Goal: Transaction & Acquisition: Purchase product/service

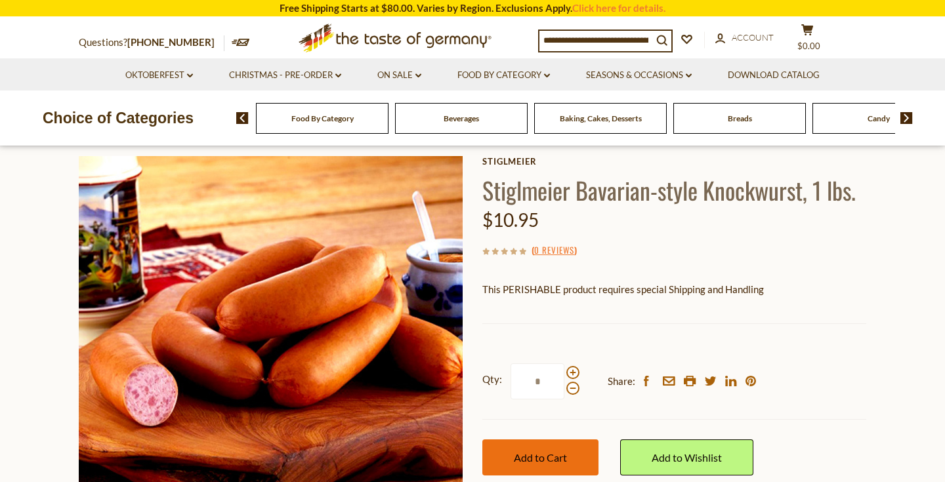
scroll to position [24, 0]
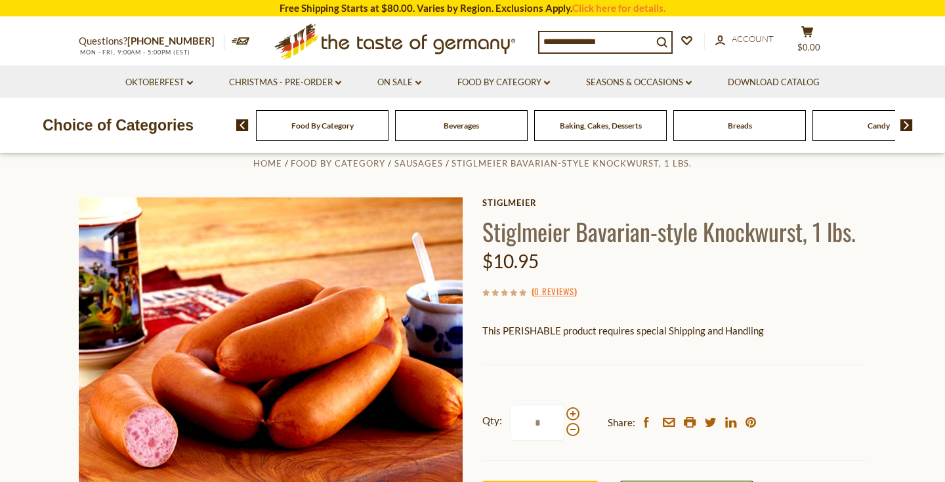
click at [576, 407] on div at bounding box center [572, 421] width 13 height 29
click at [564, 406] on input "*" at bounding box center [538, 423] width 54 height 36
click at [575, 413] on span at bounding box center [572, 413] width 13 height 13
click at [564, 413] on input "*" at bounding box center [538, 423] width 54 height 36
click at [570, 433] on span at bounding box center [572, 429] width 13 height 13
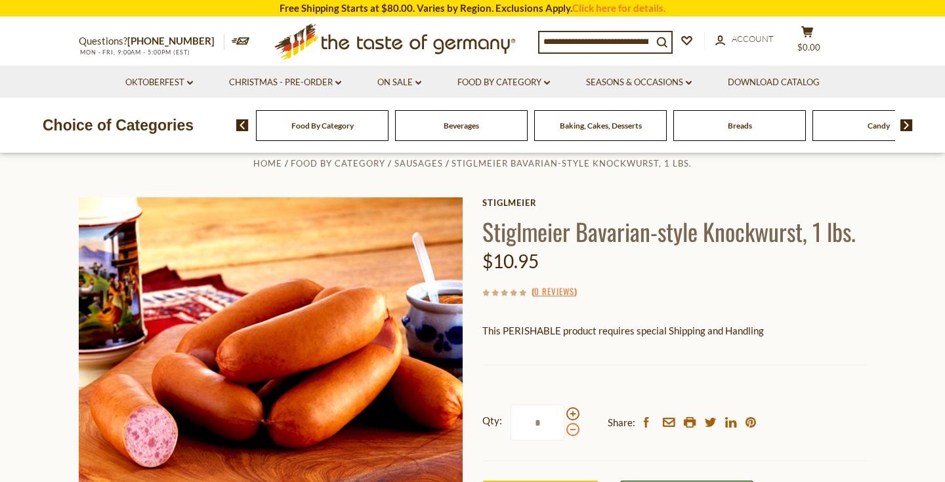
click at [564, 433] on input "*" at bounding box center [538, 423] width 54 height 36
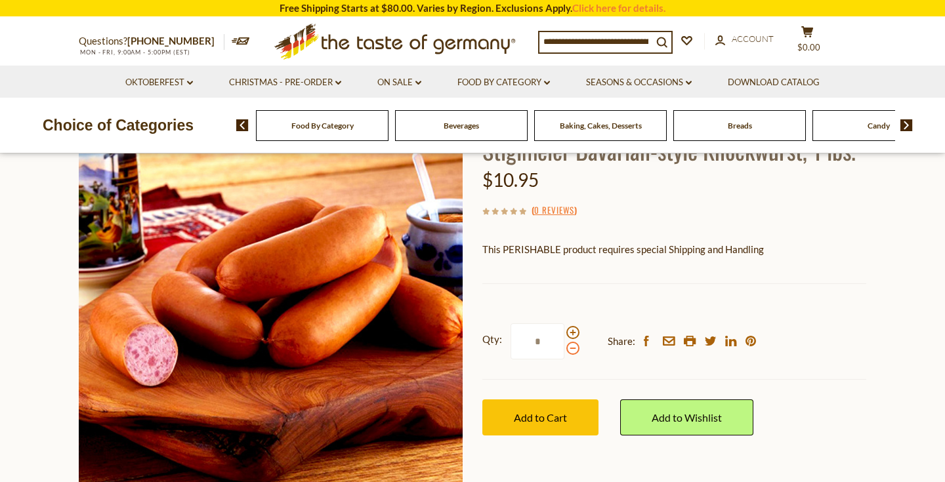
scroll to position [106, 0]
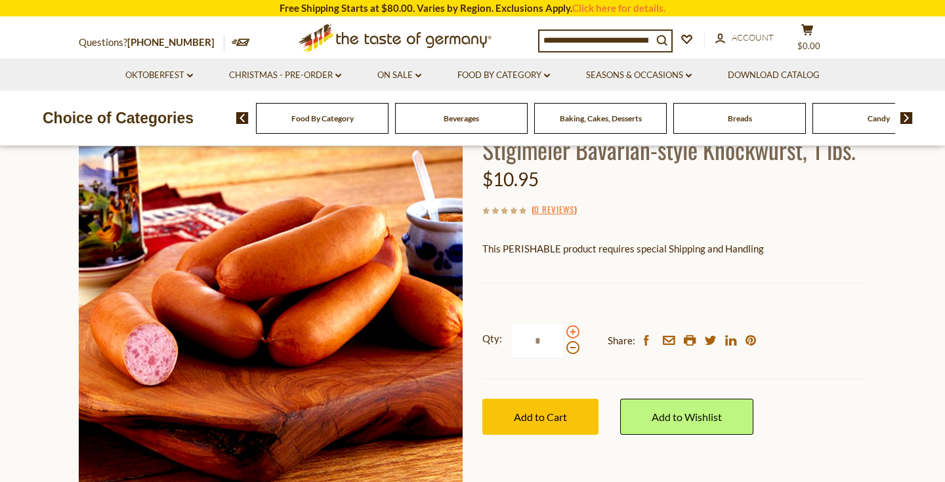
click at [573, 325] on span at bounding box center [572, 331] width 13 height 13
click at [564, 325] on input "*" at bounding box center [538, 341] width 54 height 36
type input "*"
click at [539, 365] on div "Qty: * Share: facebook email printer twitter linkedin pinterest" at bounding box center [674, 341] width 384 height 76
click at [570, 327] on span at bounding box center [572, 331] width 13 height 13
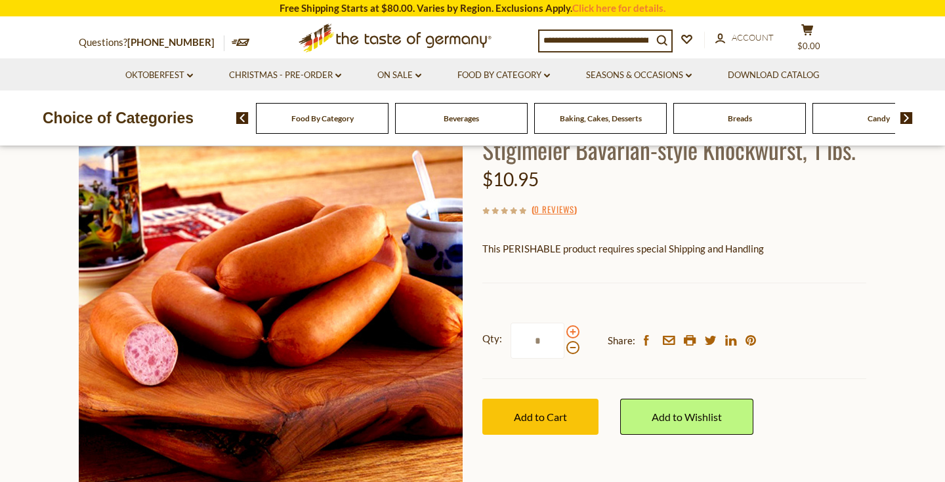
click at [564, 327] on input "*" at bounding box center [538, 341] width 54 height 36
click at [570, 327] on span at bounding box center [572, 331] width 13 height 13
click at [564, 327] on input "*" at bounding box center [538, 341] width 54 height 36
click at [548, 342] on input "*" at bounding box center [538, 341] width 54 height 36
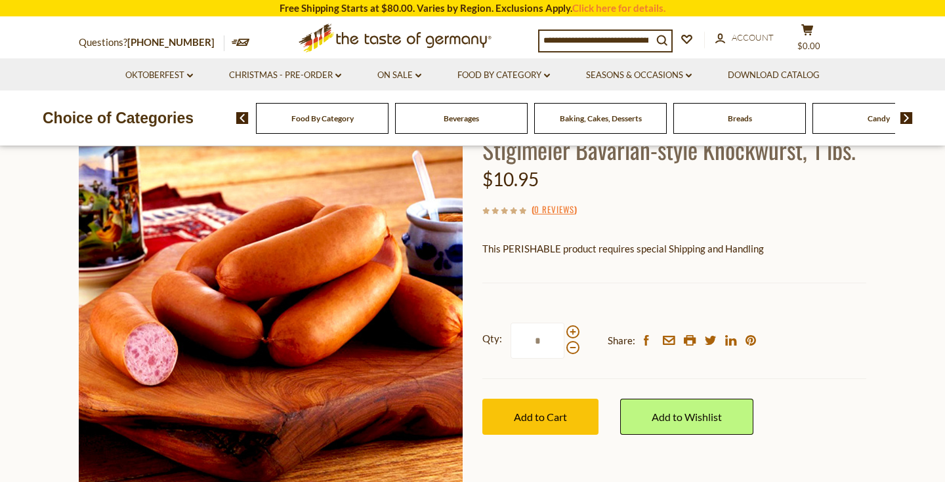
click at [548, 342] on input "*" at bounding box center [538, 341] width 54 height 36
click at [572, 346] on span at bounding box center [572, 347] width 13 height 13
click at [564, 346] on input "*" at bounding box center [538, 341] width 54 height 36
click at [572, 346] on span at bounding box center [572, 347] width 13 height 13
click at [564, 346] on input "*" at bounding box center [538, 341] width 54 height 36
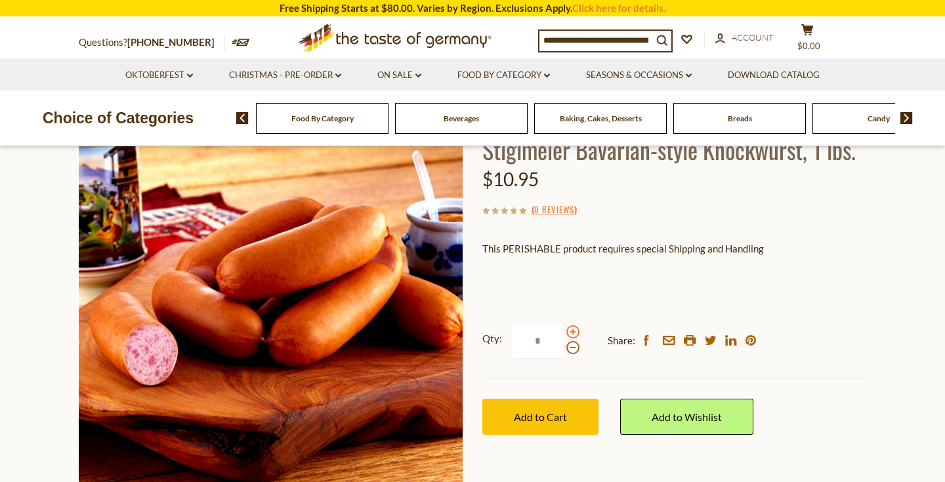
click at [570, 332] on span at bounding box center [572, 331] width 13 height 13
click at [564, 332] on input "*" at bounding box center [538, 341] width 54 height 36
type input "*"
click at [558, 417] on span "Add to Cart" at bounding box center [540, 417] width 53 height 12
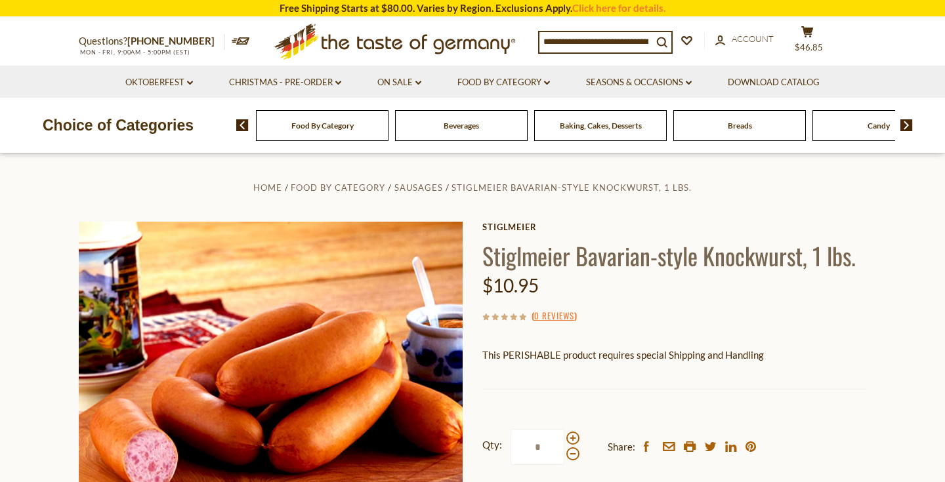
scroll to position [0, 0]
click at [184, 84] on link "Oktoberfest dropdown_arrow" at bounding box center [159, 82] width 68 height 14
click at [173, 139] on link "Oktoberfest Foods" at bounding box center [158, 139] width 81 height 12
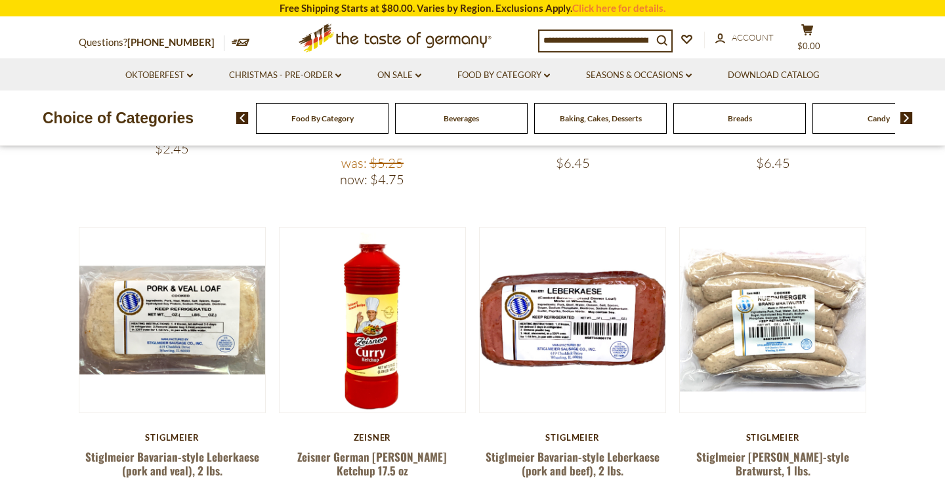
scroll to position [438, 0]
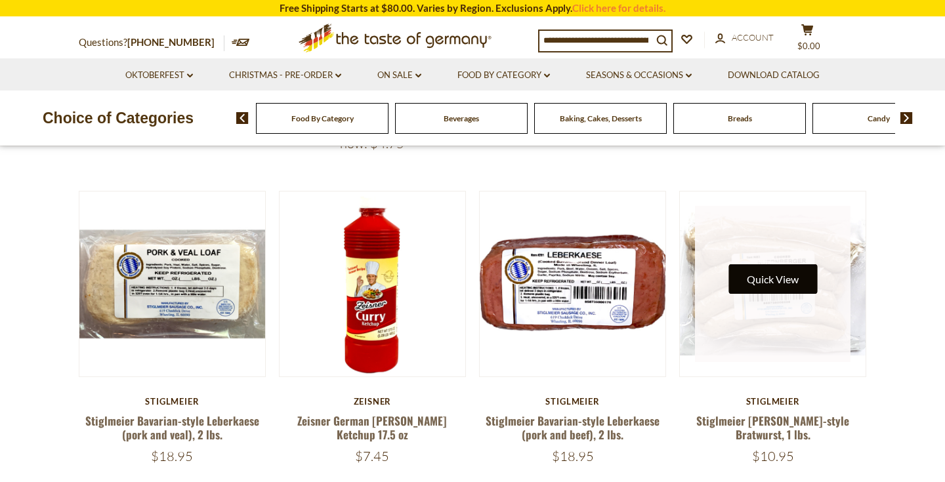
click at [787, 289] on button "Quick View" at bounding box center [772, 279] width 89 height 30
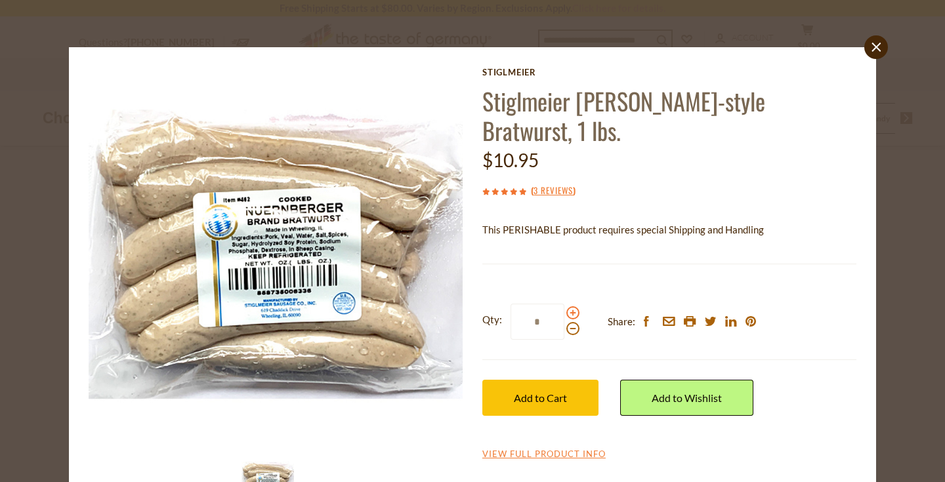
click at [573, 311] on span at bounding box center [572, 312] width 13 height 13
click at [564, 311] on input "*" at bounding box center [538, 322] width 54 height 36
click at [574, 310] on span at bounding box center [572, 312] width 13 height 13
click at [564, 310] on input "*" at bounding box center [538, 322] width 54 height 36
type input "*"
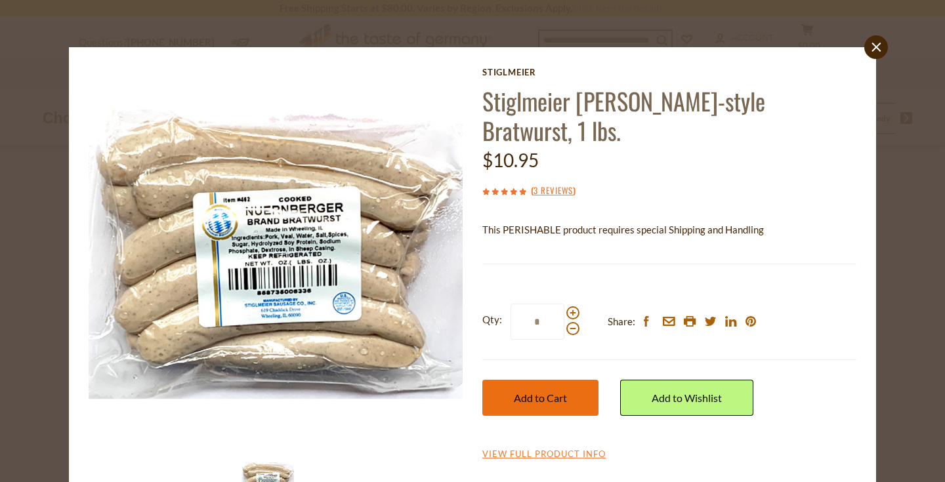
click at [550, 396] on span "Add to Cart" at bounding box center [540, 398] width 53 height 12
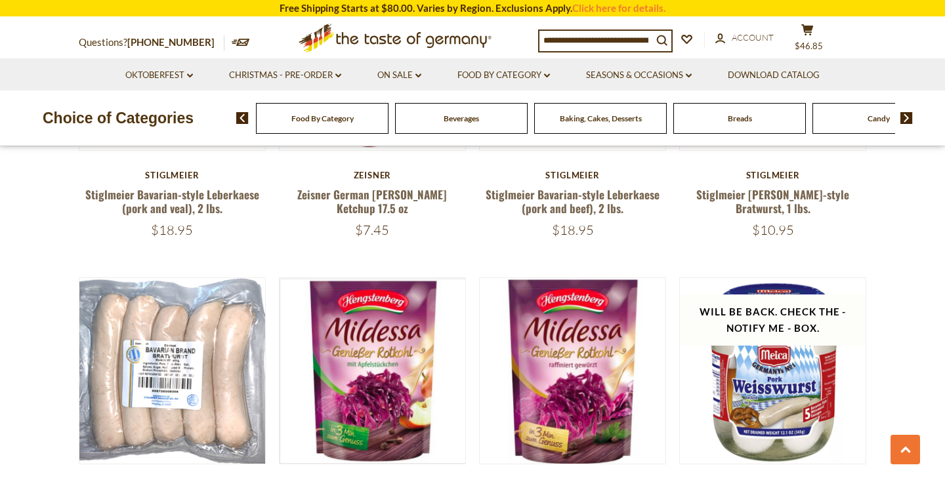
scroll to position [666, 0]
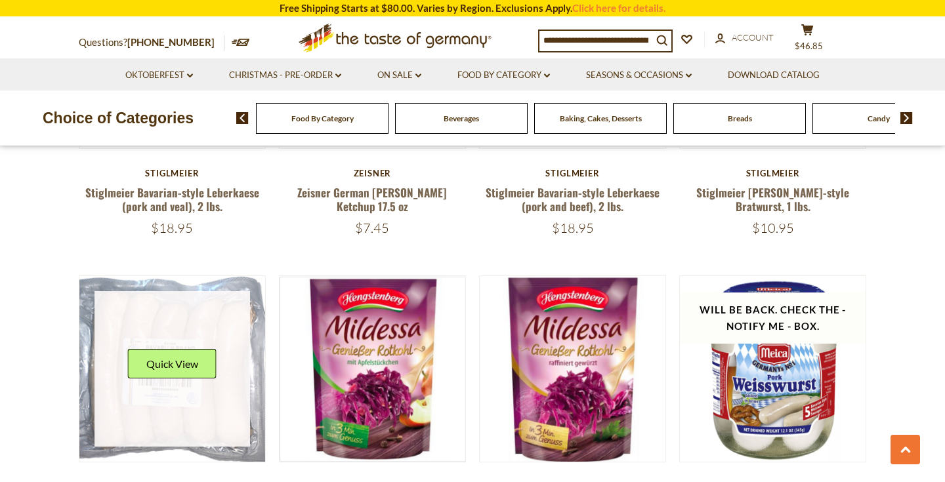
click at [232, 375] on link at bounding box center [172, 369] width 156 height 156
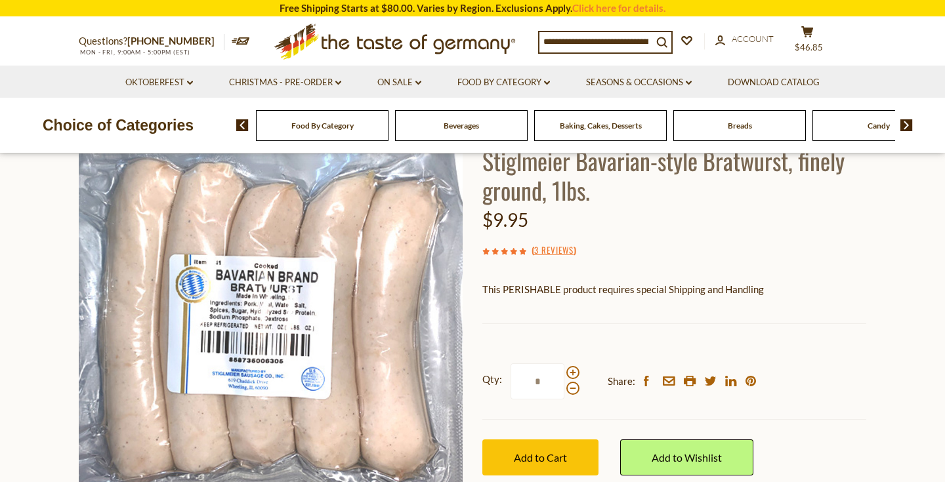
scroll to position [26, 0]
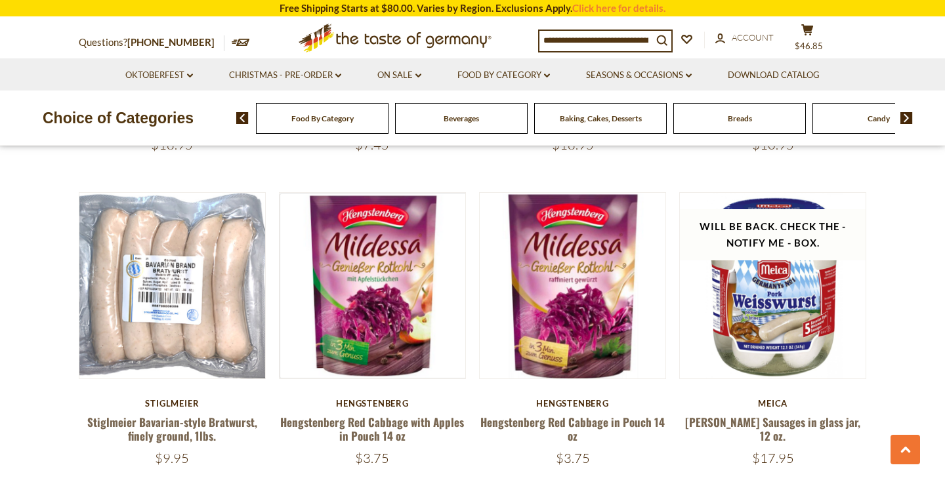
scroll to position [789, 0]
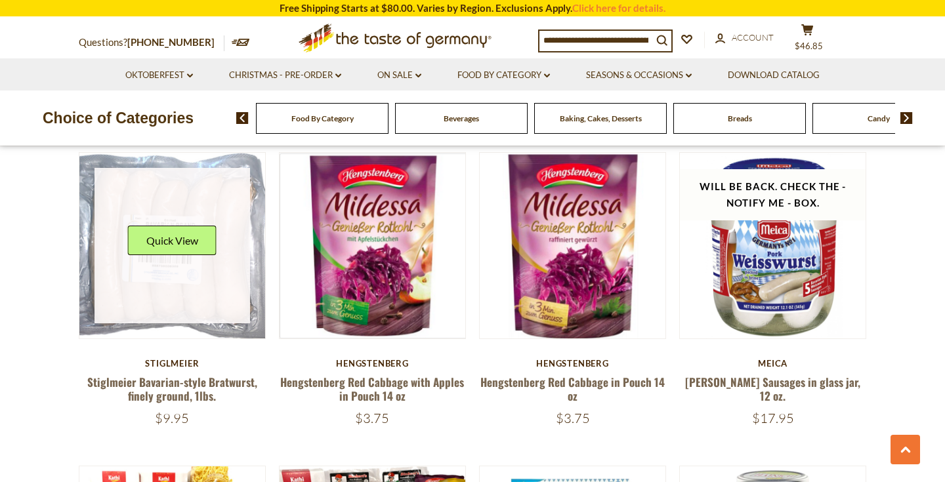
click at [233, 285] on link at bounding box center [172, 246] width 156 height 156
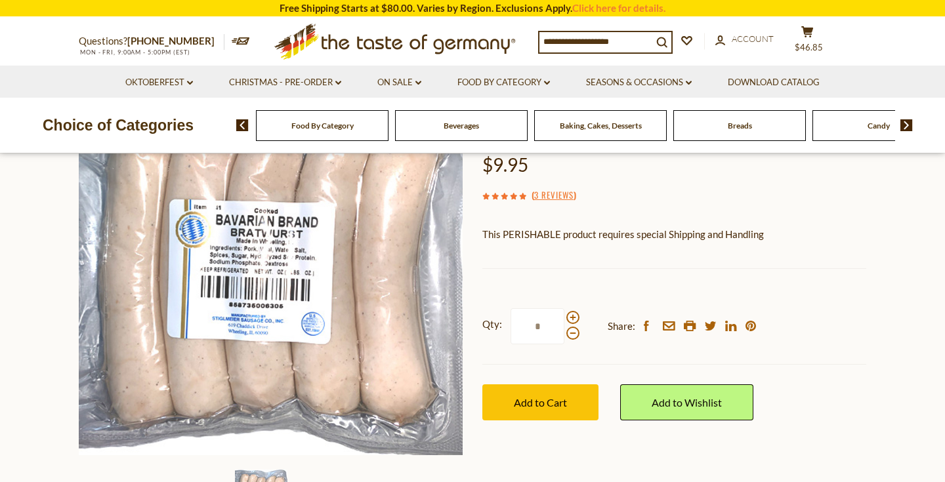
scroll to position [194, 0]
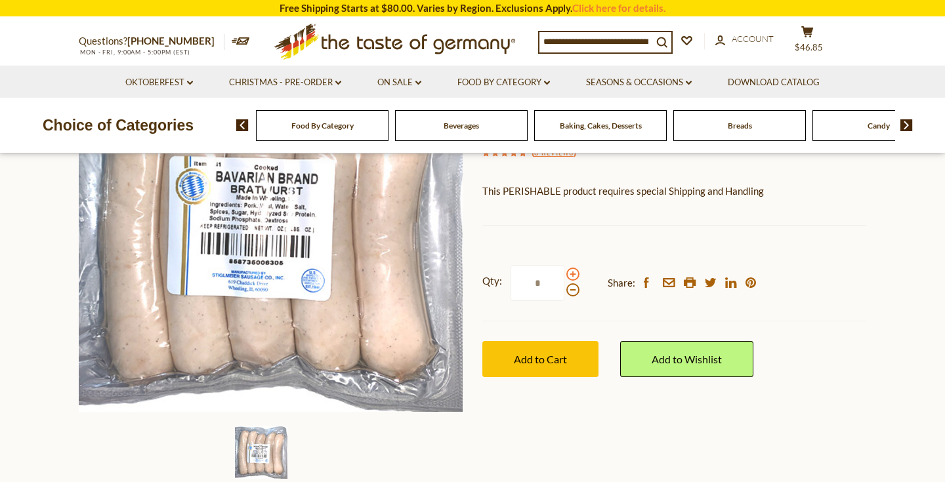
click at [577, 272] on span at bounding box center [572, 274] width 13 height 13
click at [564, 272] on input "*" at bounding box center [538, 283] width 54 height 36
type input "*"
click at [543, 367] on button "Add to Cart" at bounding box center [540, 359] width 116 height 36
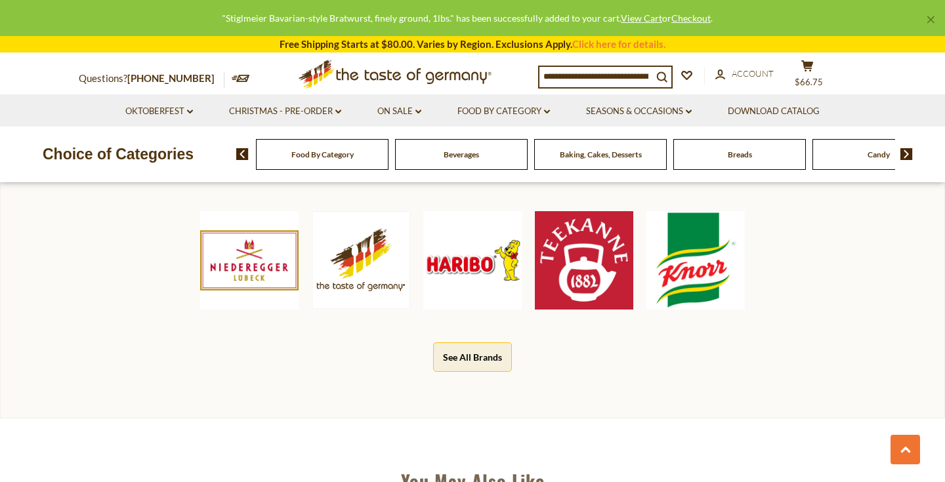
scroll to position [613, 0]
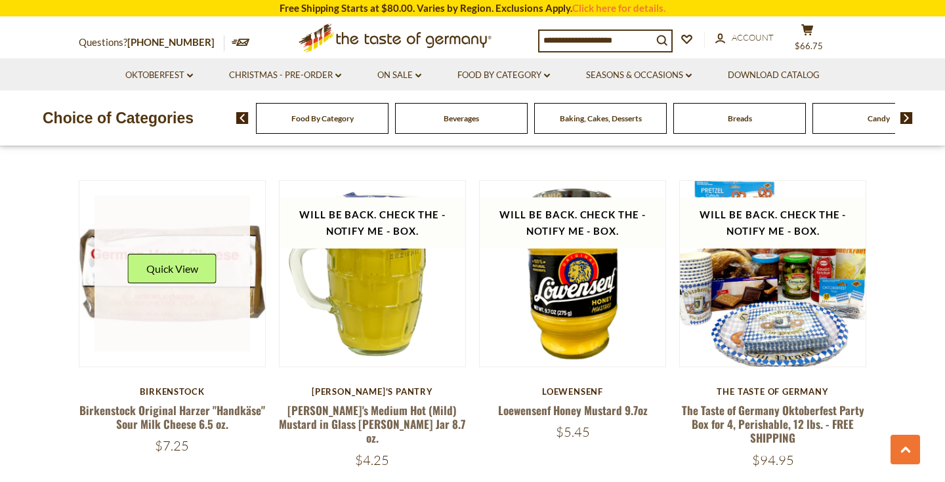
scroll to position [1787, 0]
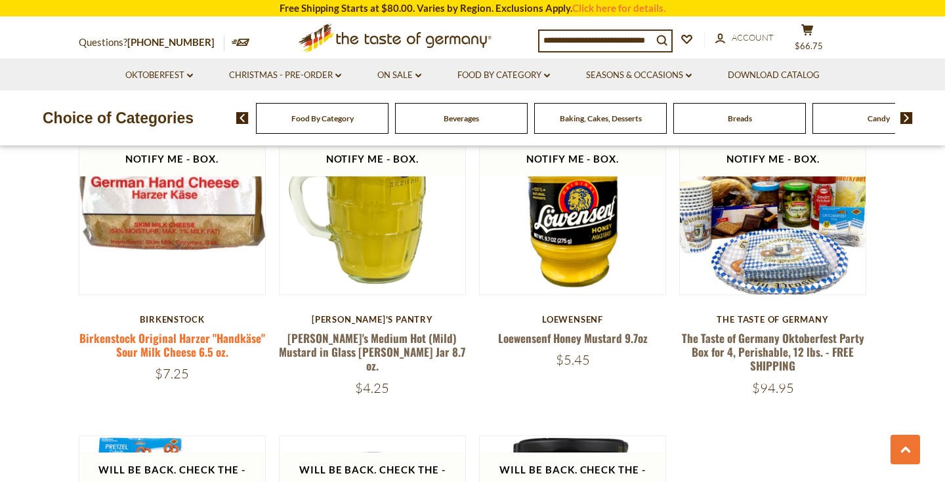
click at [186, 341] on link "Birkenstock Original Harzer "Handkäse" Sour Milk Cheese 6.5 oz." at bounding box center [172, 345] width 186 height 30
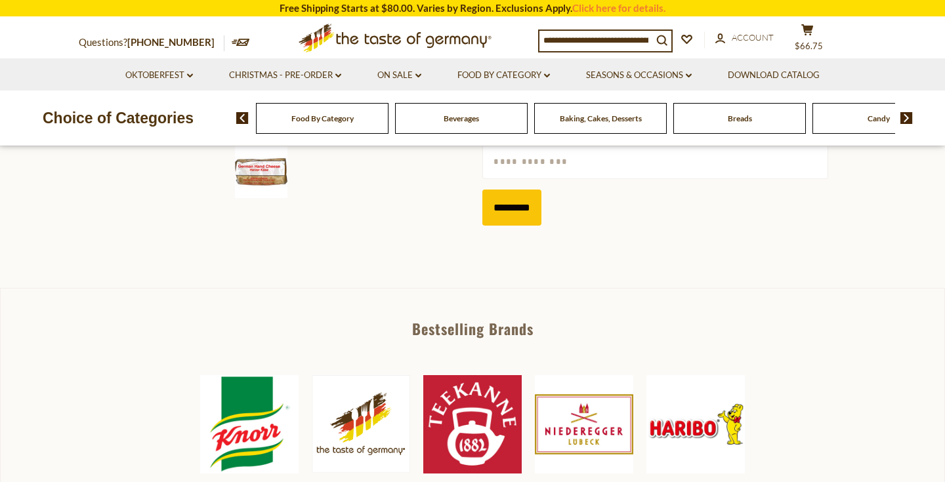
scroll to position [476, 0]
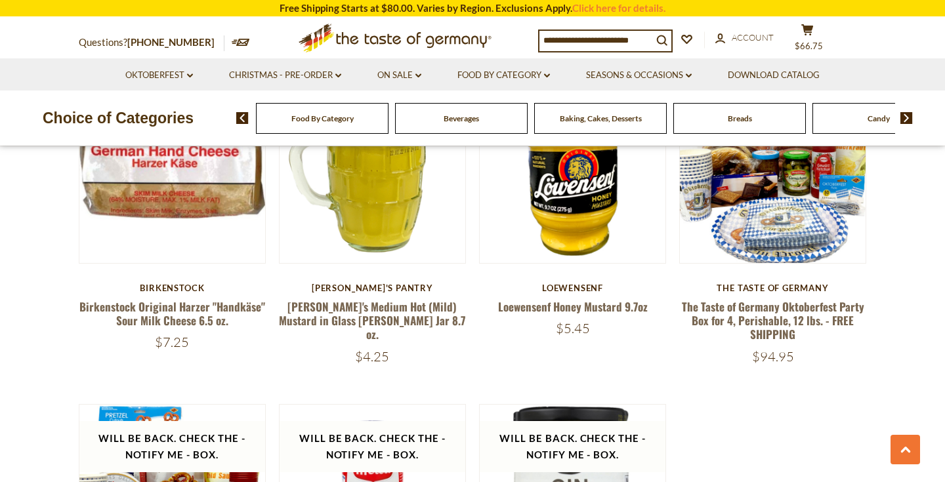
scroll to position [1820, 0]
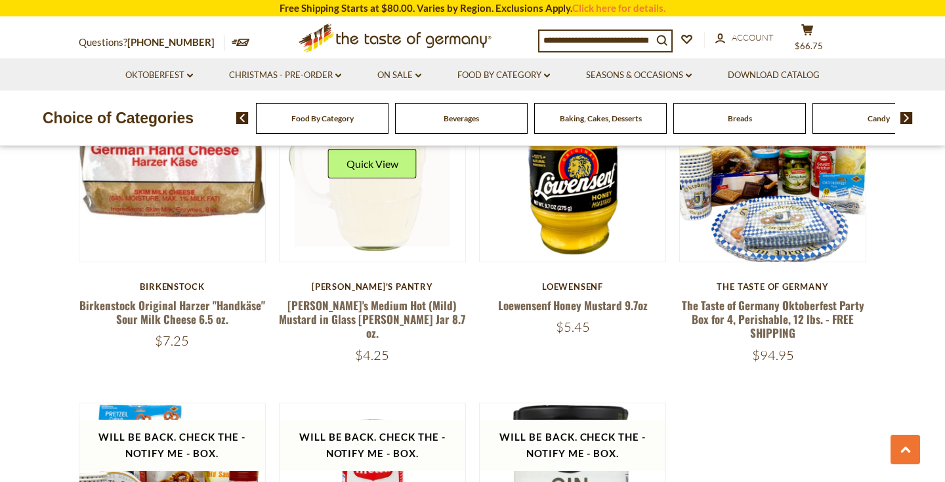
click at [385, 210] on link at bounding box center [373, 169] width 156 height 156
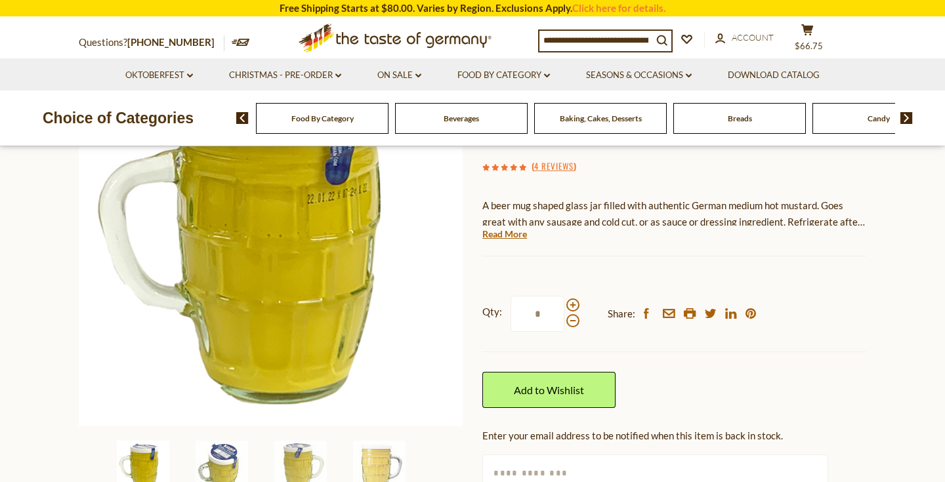
scroll to position [190, 0]
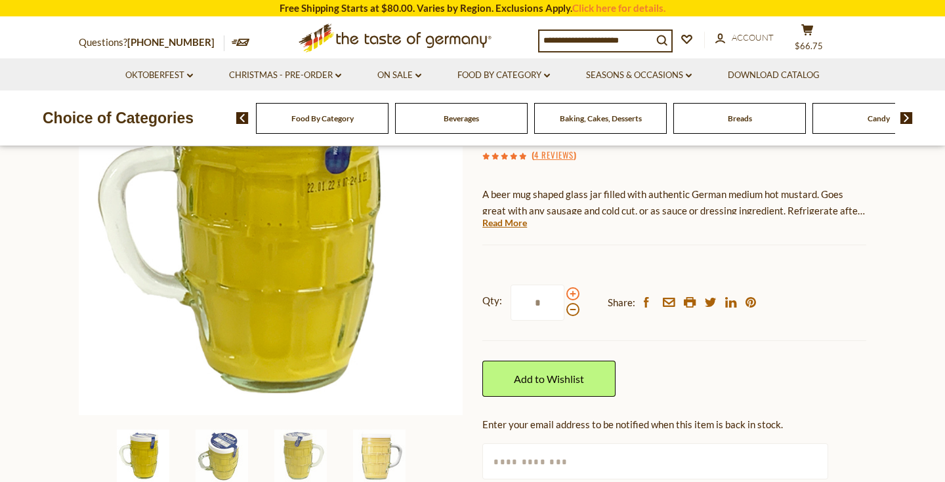
click at [571, 295] on span at bounding box center [572, 293] width 13 height 13
click at [564, 295] on input "*" at bounding box center [538, 303] width 54 height 36
click at [571, 295] on span at bounding box center [572, 293] width 13 height 13
click at [564, 295] on input "*" at bounding box center [538, 303] width 54 height 36
click at [571, 295] on span at bounding box center [572, 293] width 13 height 13
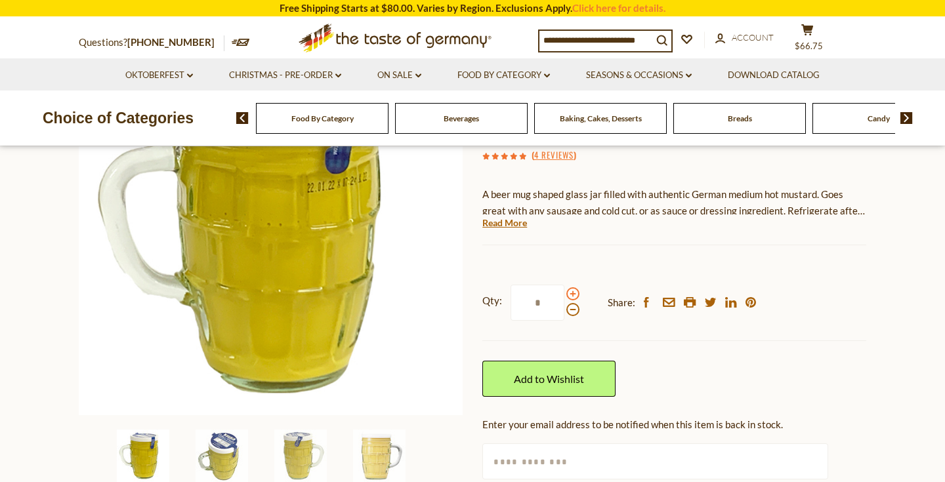
click at [564, 295] on input "*" at bounding box center [538, 303] width 54 height 36
type input "*"
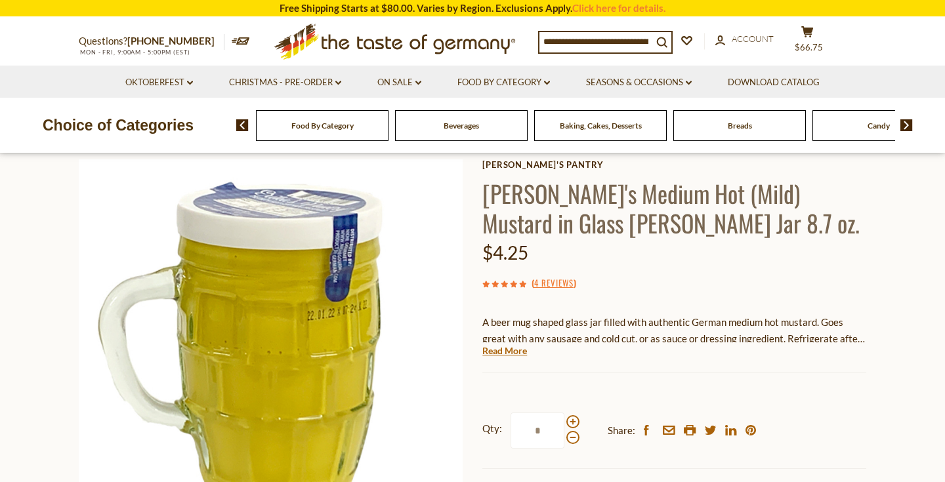
scroll to position [63, 0]
click at [536, 430] on input "*" at bounding box center [538, 430] width 54 height 36
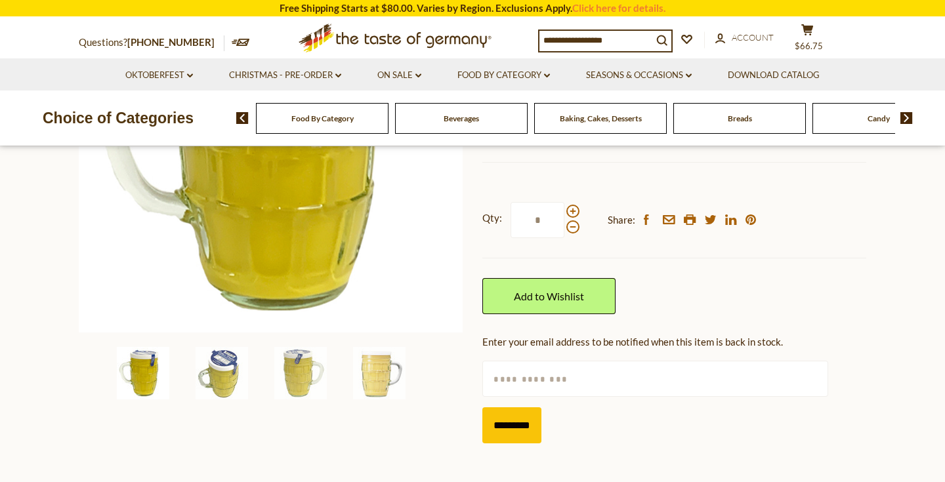
scroll to position [274, 0]
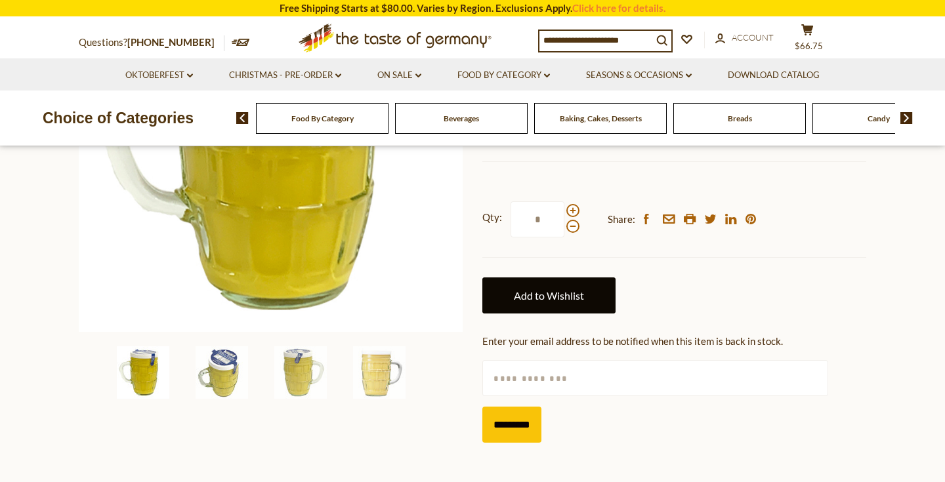
type input "*"
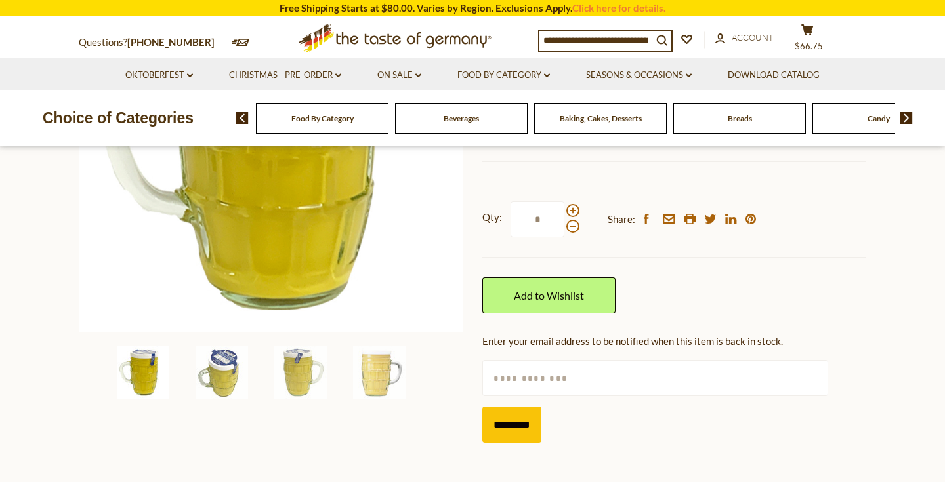
drag, startPoint x: 575, startPoint y: 297, endPoint x: 569, endPoint y: 332, distance: 35.3
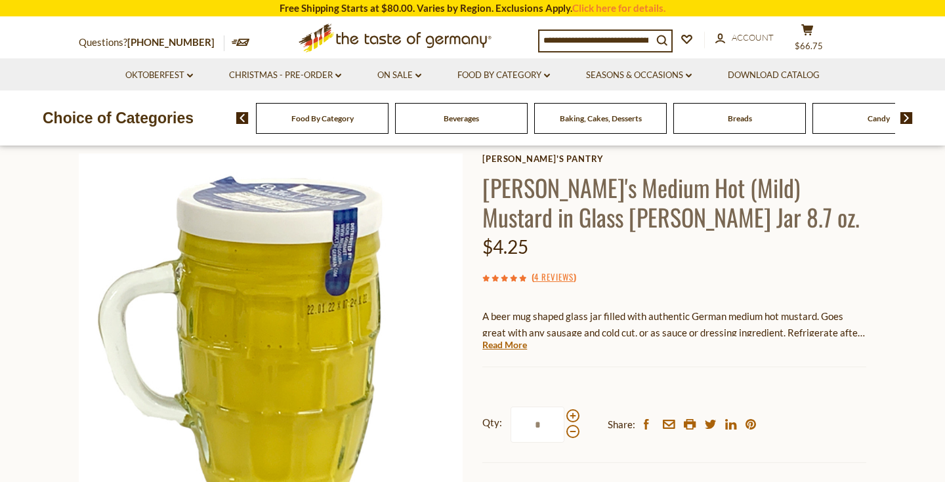
scroll to position [67, 0]
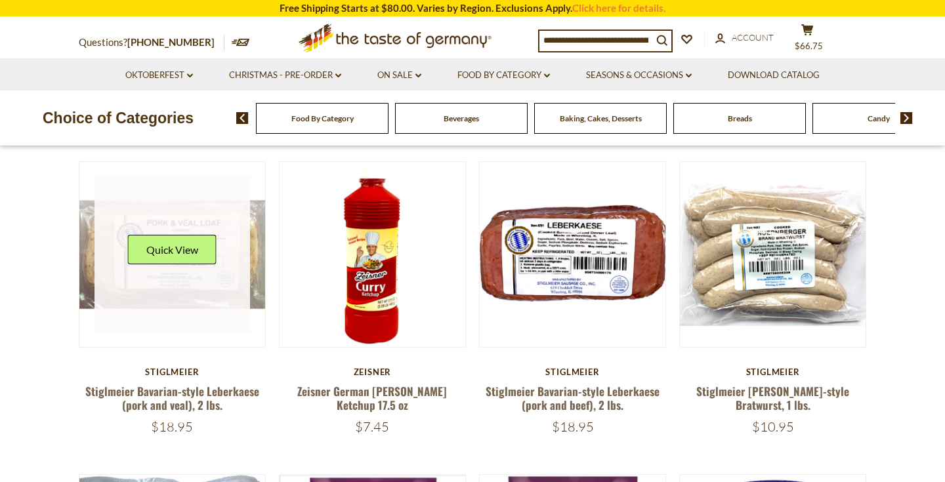
scroll to position [470, 0]
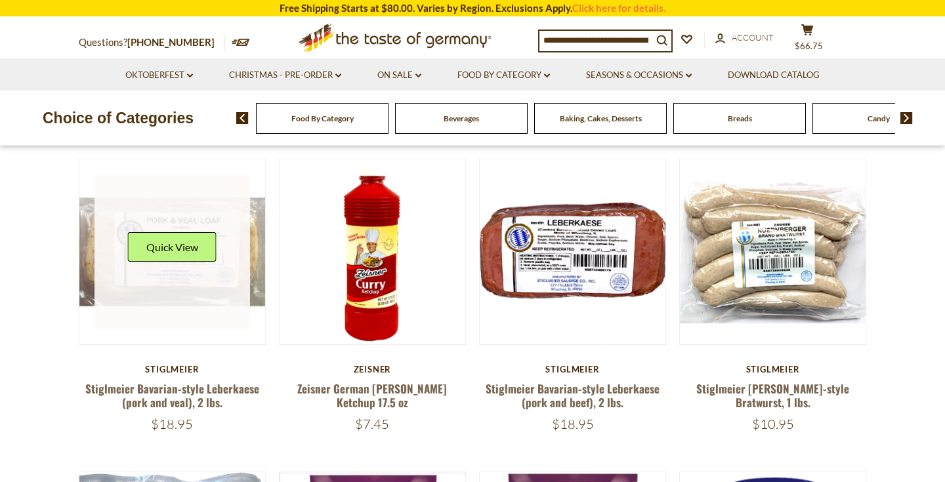
click at [199, 289] on link at bounding box center [172, 252] width 156 height 156
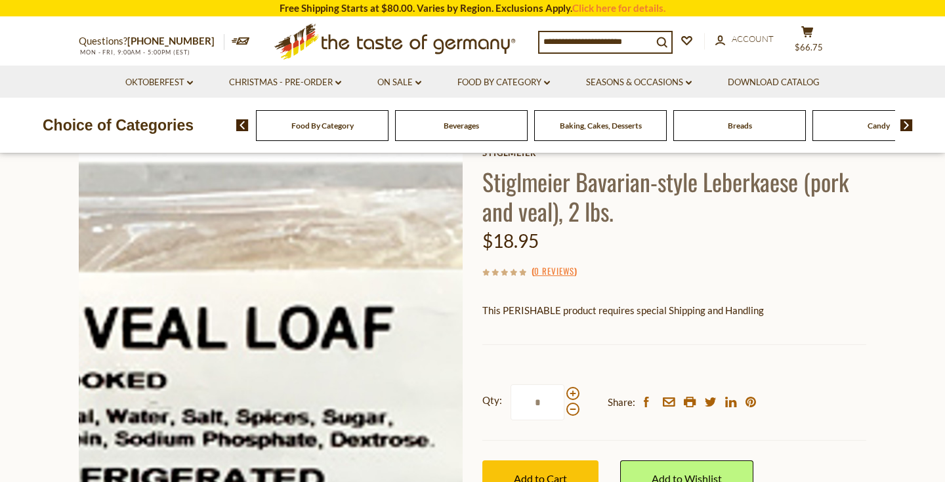
scroll to position [79, 0]
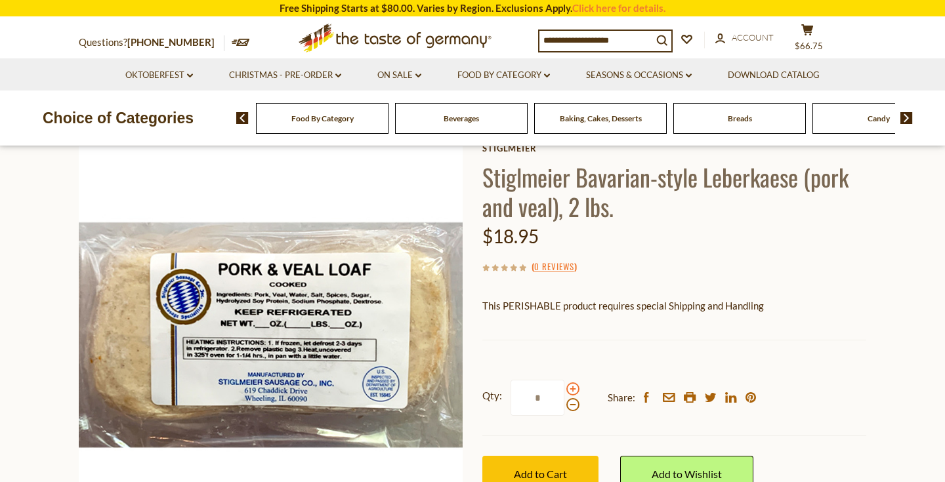
click at [577, 390] on span at bounding box center [572, 389] width 13 height 13
click at [564, 390] on input "*" at bounding box center [538, 398] width 54 height 36
type input "*"
click at [572, 411] on label "Qty: *" at bounding box center [530, 398] width 97 height 36
click at [564, 411] on input "*" at bounding box center [538, 398] width 54 height 36
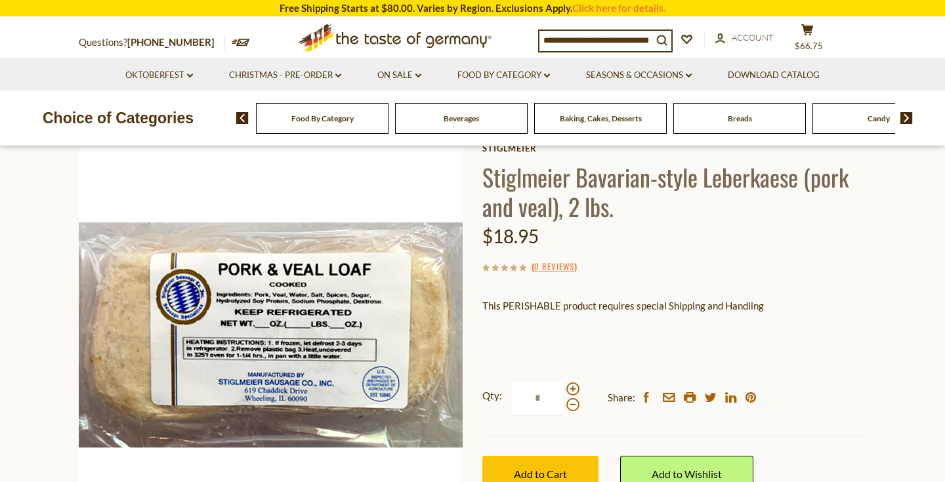
type input "*"
click at [554, 333] on div "Stiglmeier Stiglmeier Bavarian-style Leberkaese (pork and veal), 2 lbs. $18.95 …" at bounding box center [674, 332] width 384 height 379
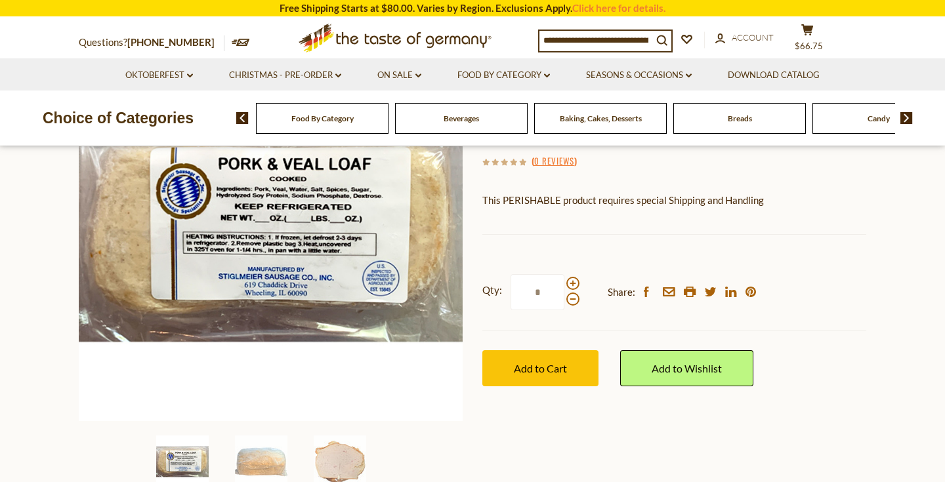
scroll to position [187, 0]
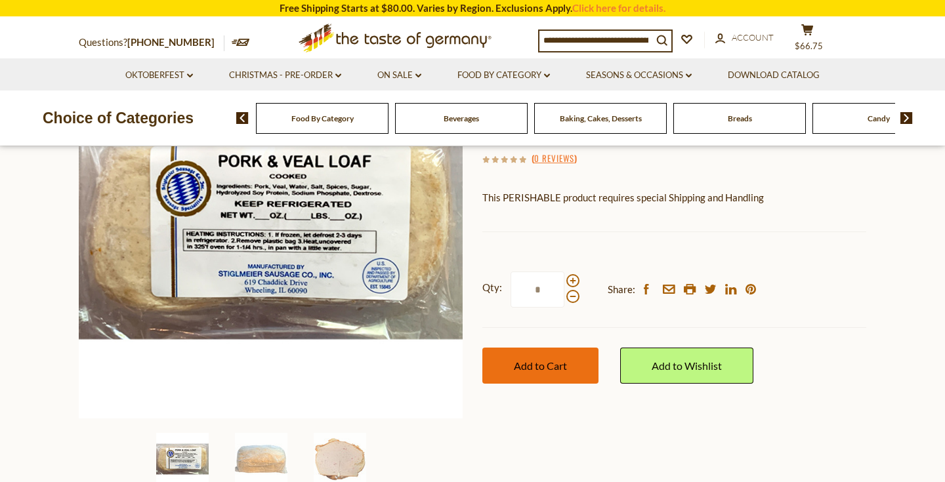
click at [552, 370] on button "Add to Cart" at bounding box center [540, 366] width 116 height 36
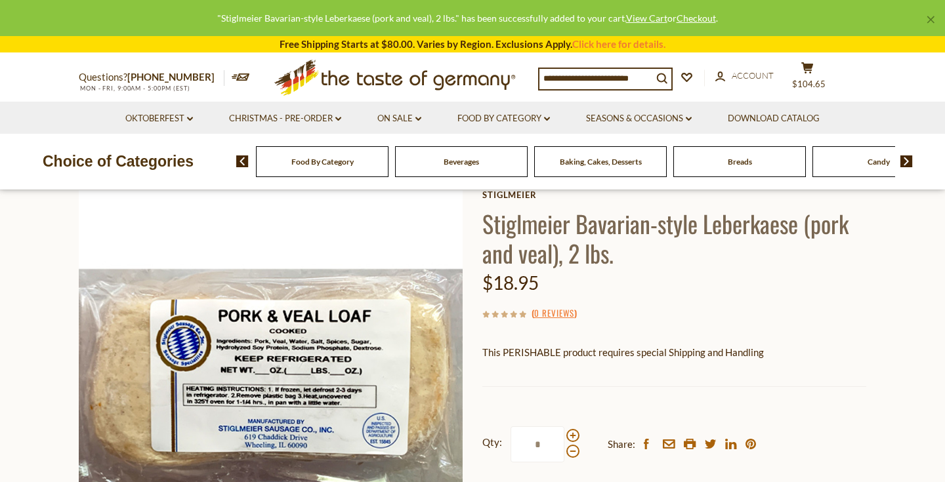
scroll to position [33, 0]
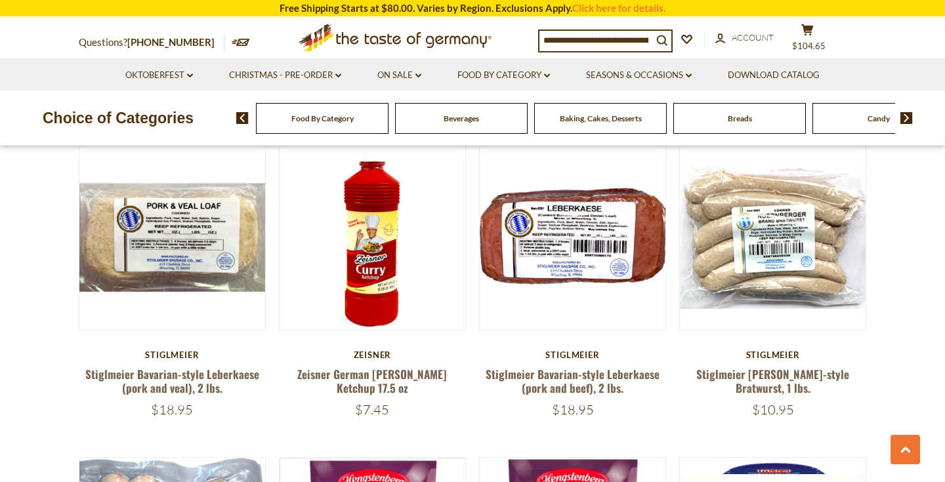
scroll to position [486, 0]
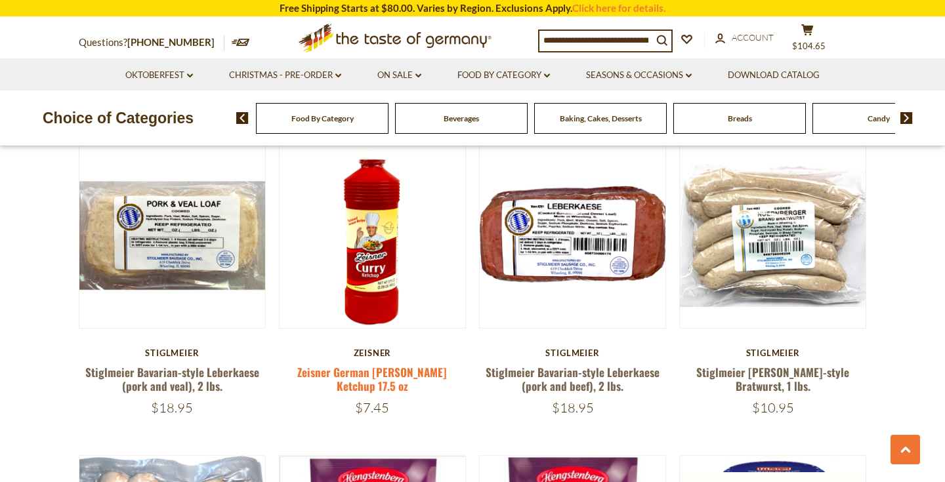
click at [379, 372] on link "Zeisner German [PERSON_NAME] Ketchup 17.5 oz" at bounding box center [372, 379] width 150 height 30
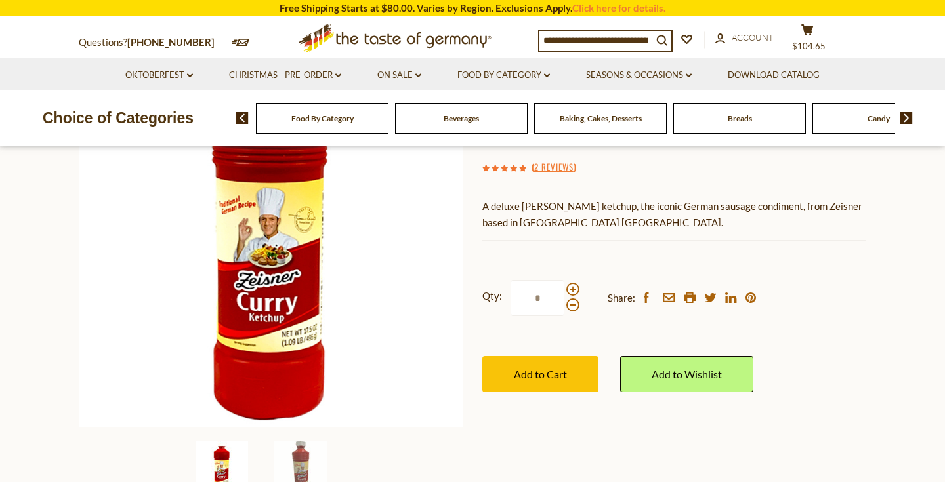
scroll to position [182, 0]
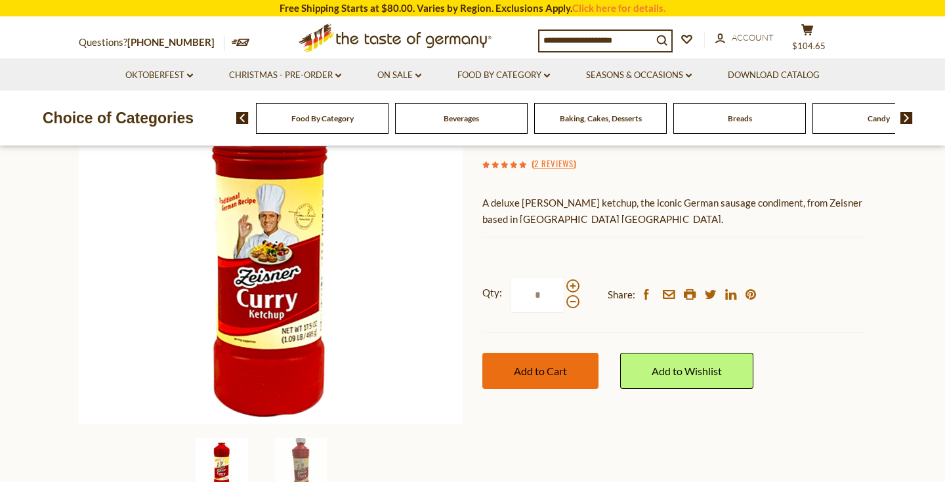
click at [566, 365] on span "Add to Cart" at bounding box center [540, 371] width 53 height 12
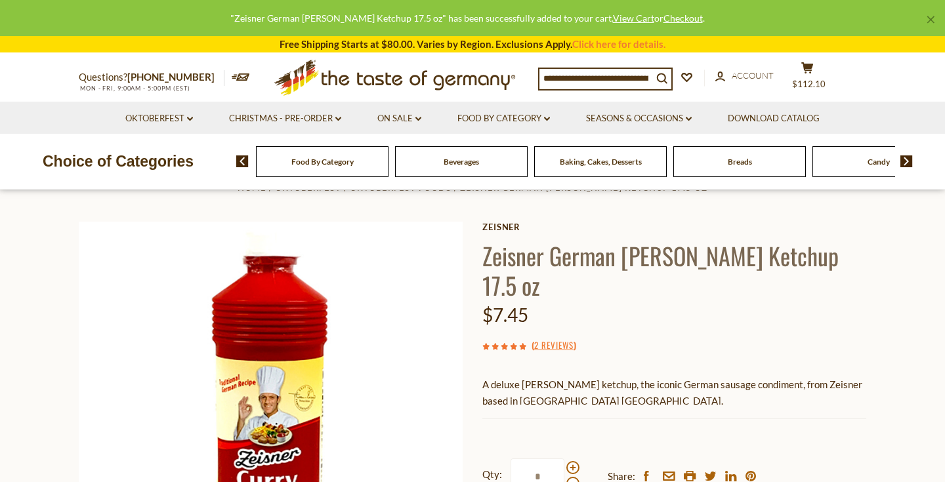
scroll to position [0, 0]
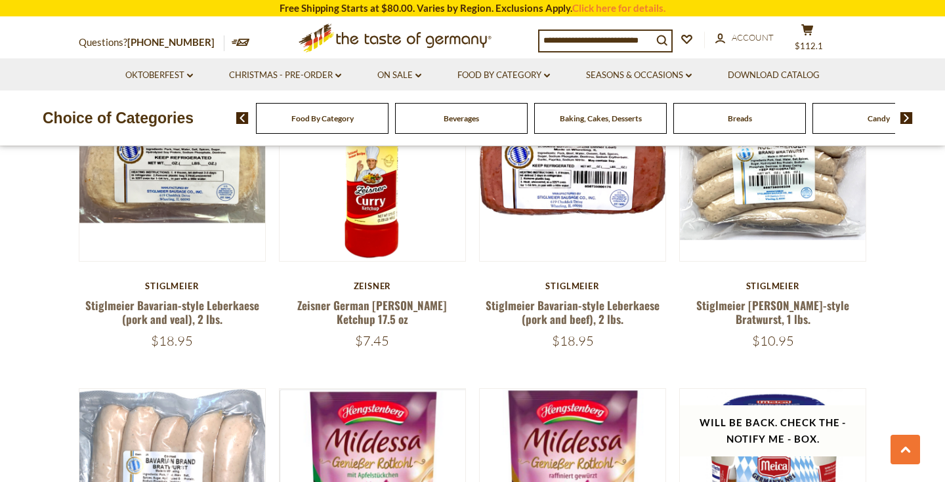
scroll to position [564, 0]
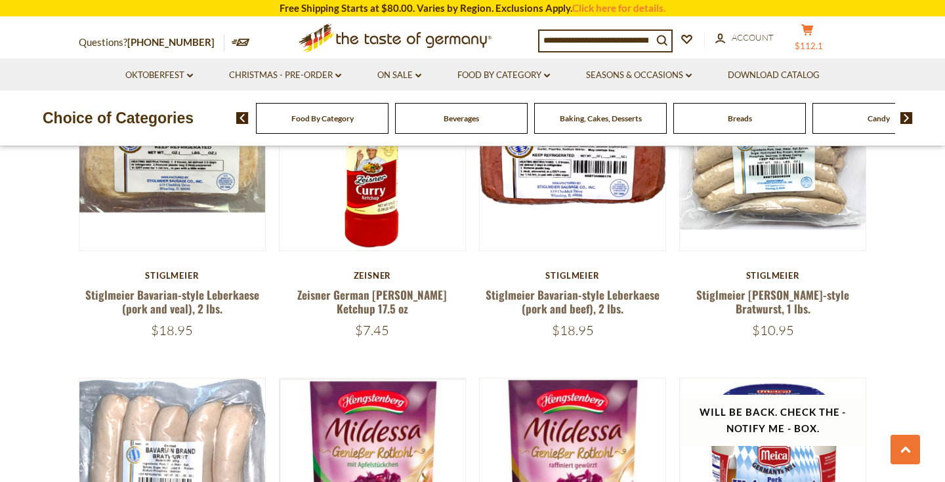
click at [812, 32] on icon at bounding box center [807, 29] width 12 height 11
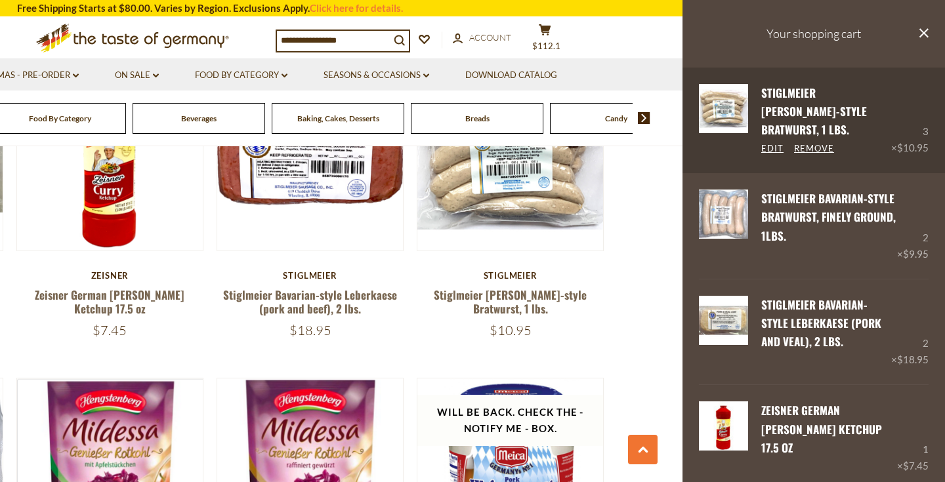
click at [891, 113] on div "Stiglmeier Nuernberger-style Bratwurst, 1 lbs. Edit Remove" at bounding box center [819, 120] width 143 height 73
click at [771, 143] on link "Edit" at bounding box center [772, 149] width 22 height 12
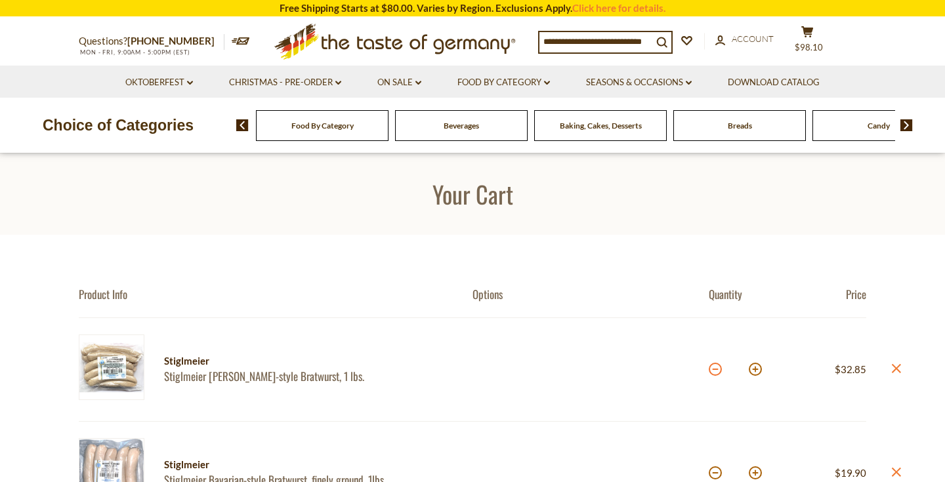
click at [719, 371] on button at bounding box center [715, 369] width 13 height 13
type input "*"
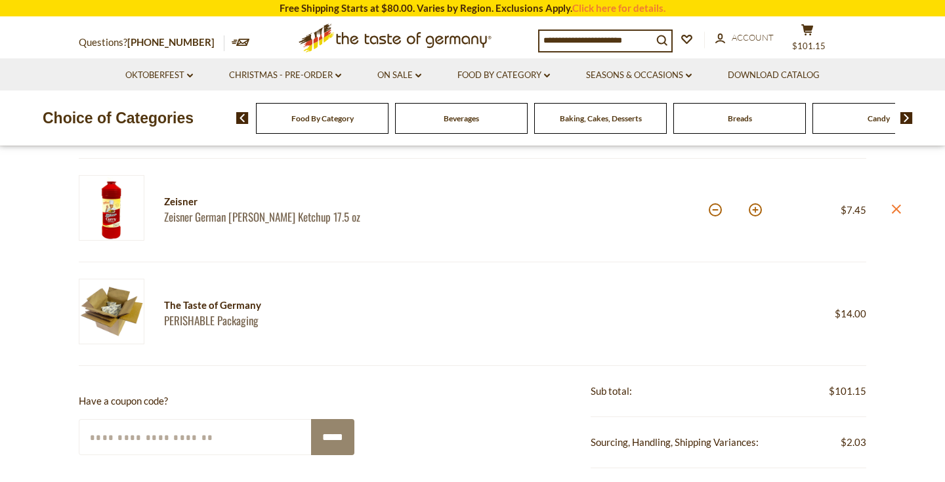
scroll to position [473, 0]
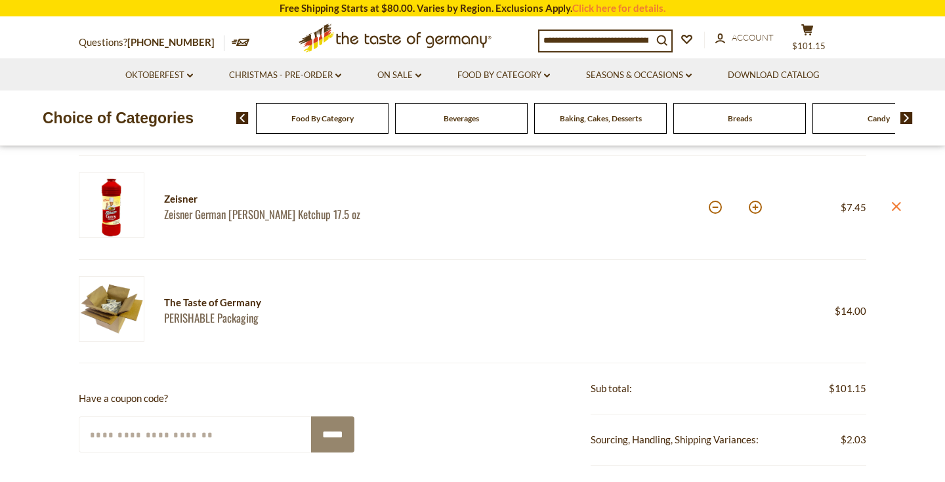
click at [222, 311] on link "PERISHABLE Packaging" at bounding box center [328, 318] width 329 height 14
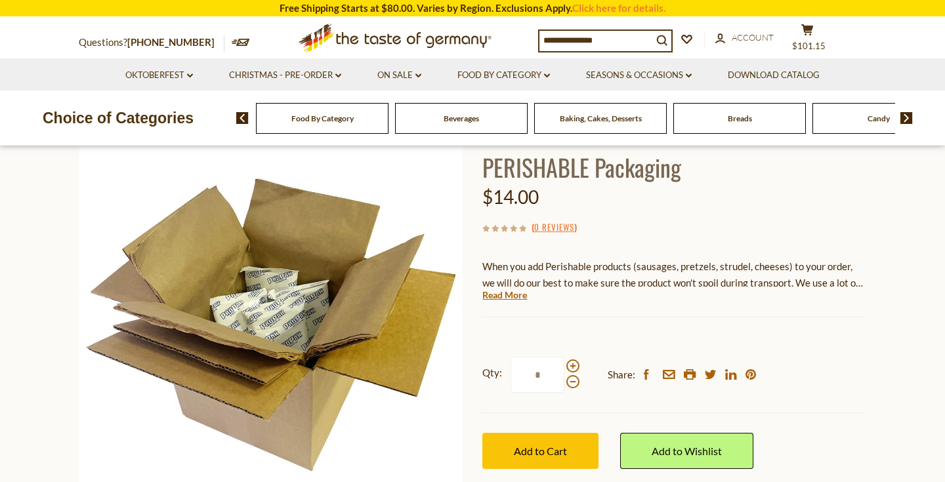
scroll to position [91, 0]
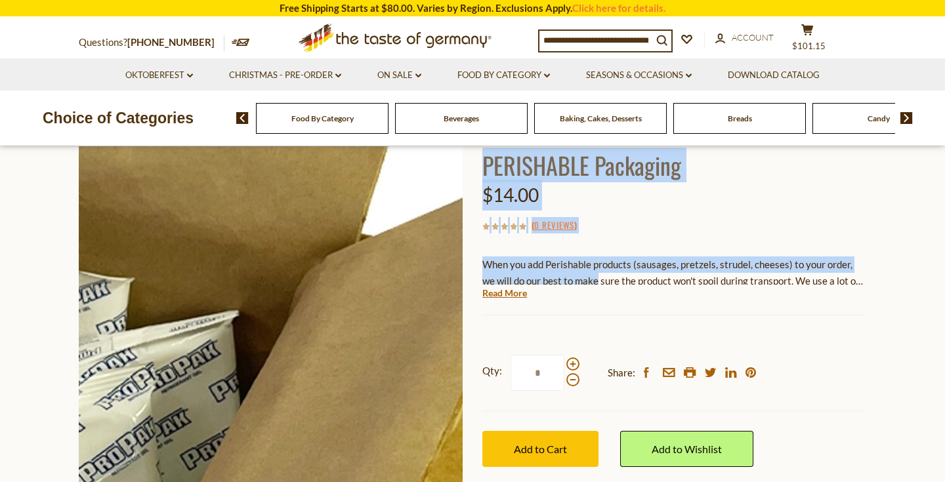
drag, startPoint x: 584, startPoint y: 280, endPoint x: 362, endPoint y: 264, distance: 223.0
click at [362, 264] on div "Home Food By Category Taste of Germany Collections PERISHABLE Packaging The Tas…" at bounding box center [472, 341] width 807 height 504
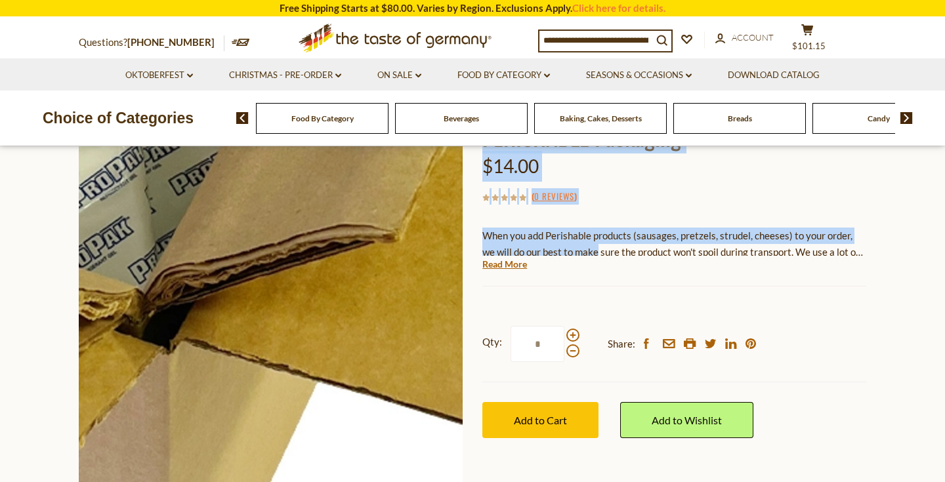
scroll to position [96, 0]
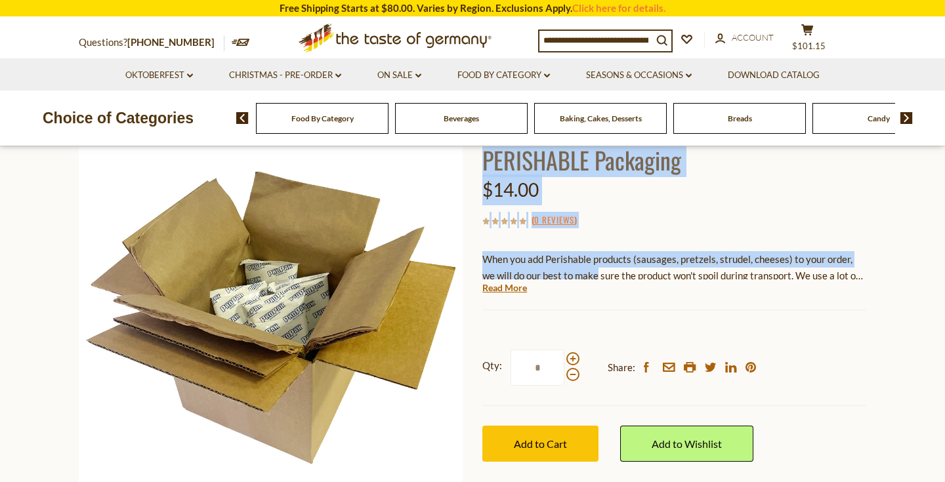
click at [899, 258] on section "Home Food By Category Taste of Germany Collections PERISHABLE Packaging The Tas…" at bounding box center [472, 348] width 945 height 583
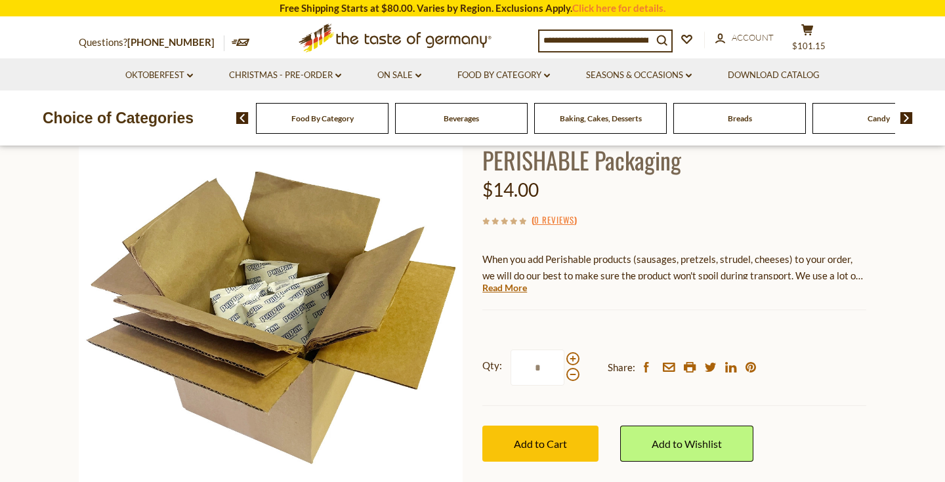
click at [388, 120] on div "Breads" at bounding box center [322, 118] width 133 height 31
click at [736, 122] on span "Breads" at bounding box center [740, 119] width 24 height 10
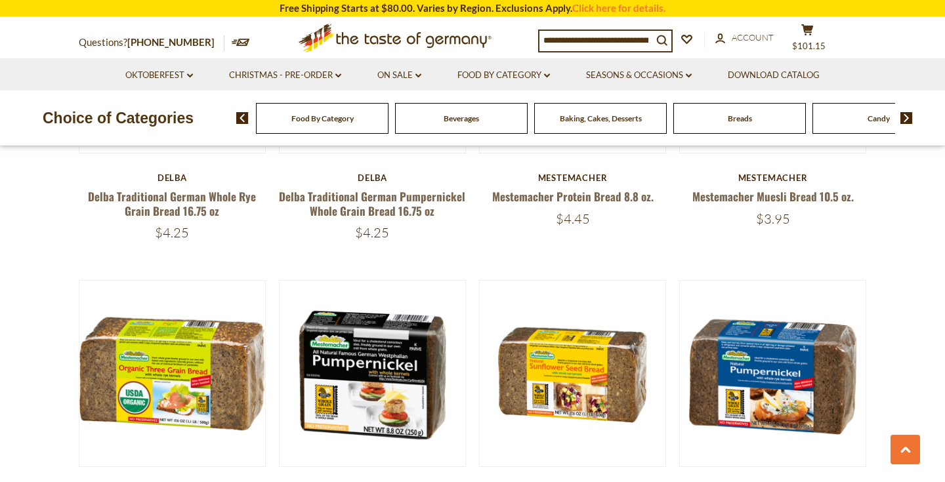
scroll to position [2463, 0]
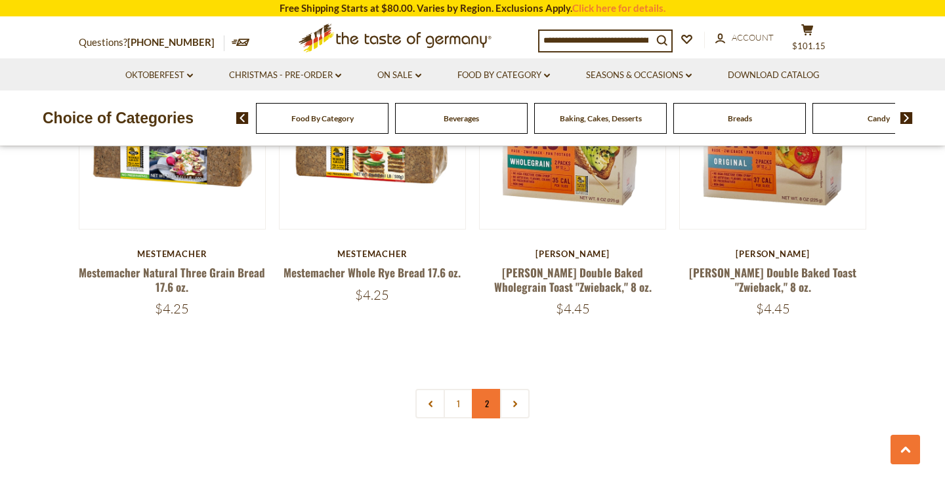
click at [476, 409] on link "2" at bounding box center [487, 404] width 30 height 30
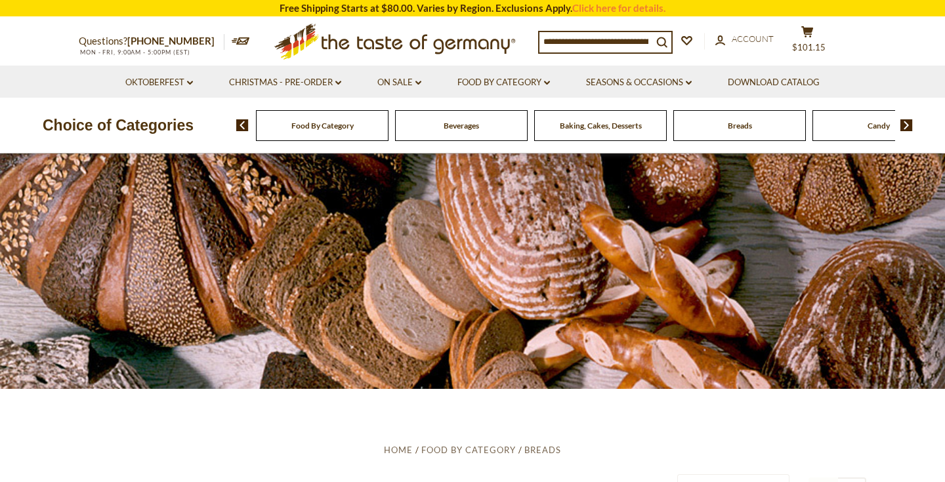
scroll to position [0, 0]
click at [816, 46] on span "$101.15" at bounding box center [808, 47] width 33 height 10
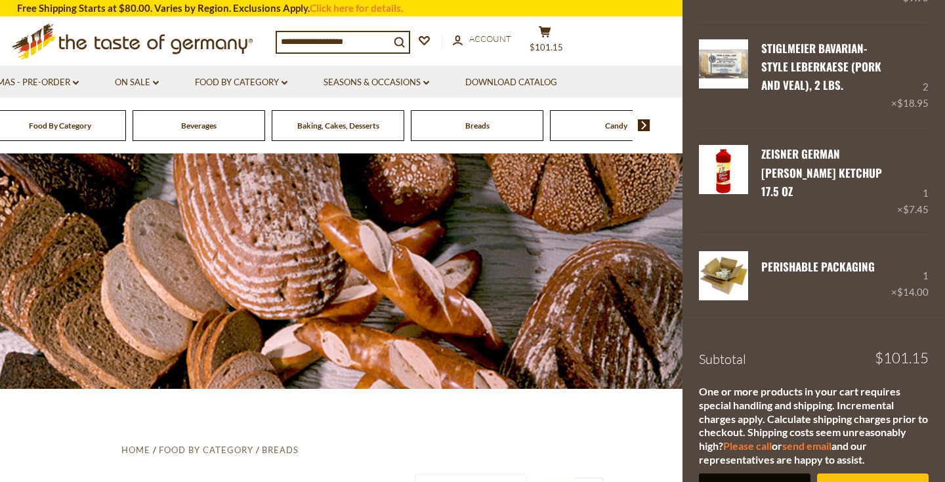
scroll to position [256, 0]
